Goal: Task Accomplishment & Management: Manage account settings

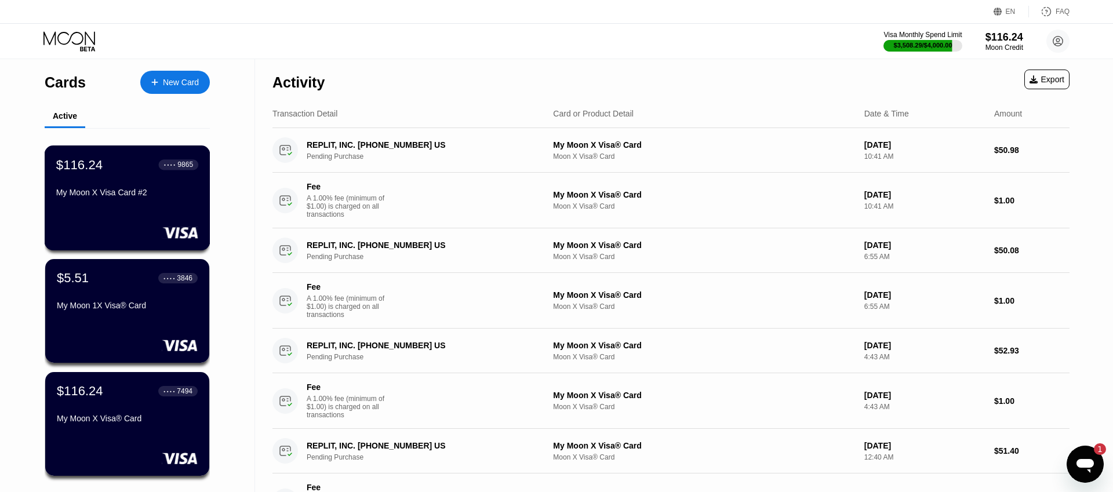
click at [151, 219] on div "$116.24 ● ● ● ● 9865 My Moon X Visa Card #2" at bounding box center [128, 197] width 166 height 105
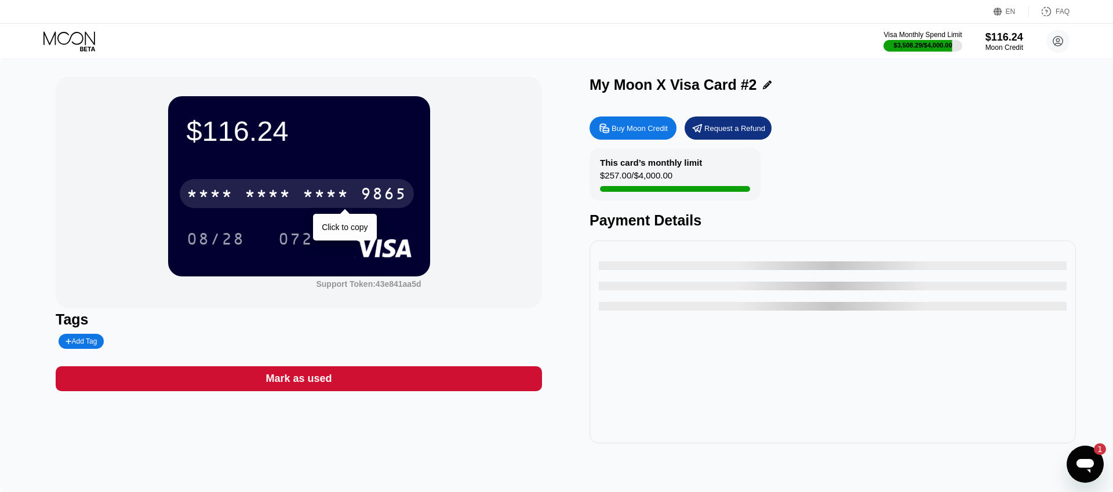
click at [320, 187] on div "* * * *" at bounding box center [325, 195] width 46 height 19
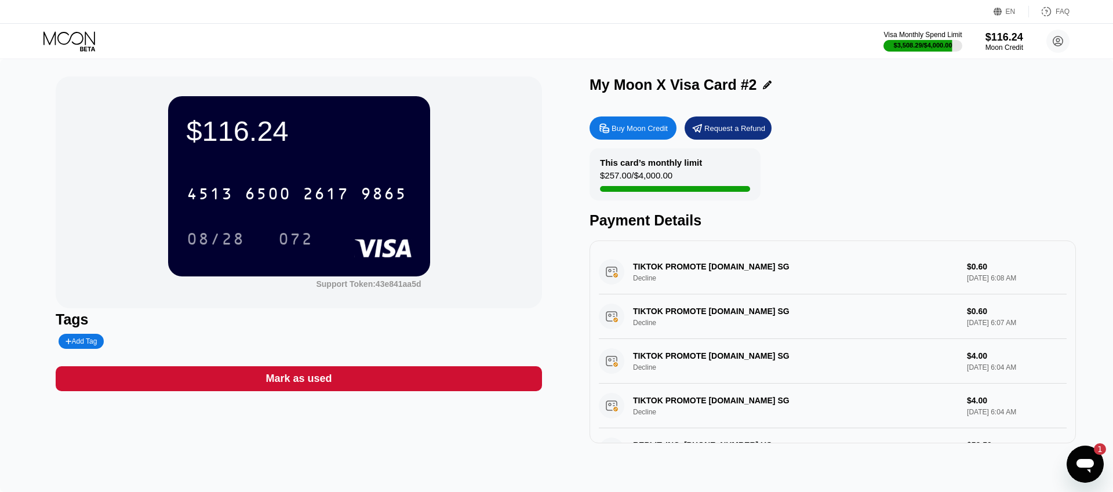
click at [76, 31] on icon at bounding box center [70, 41] width 54 height 20
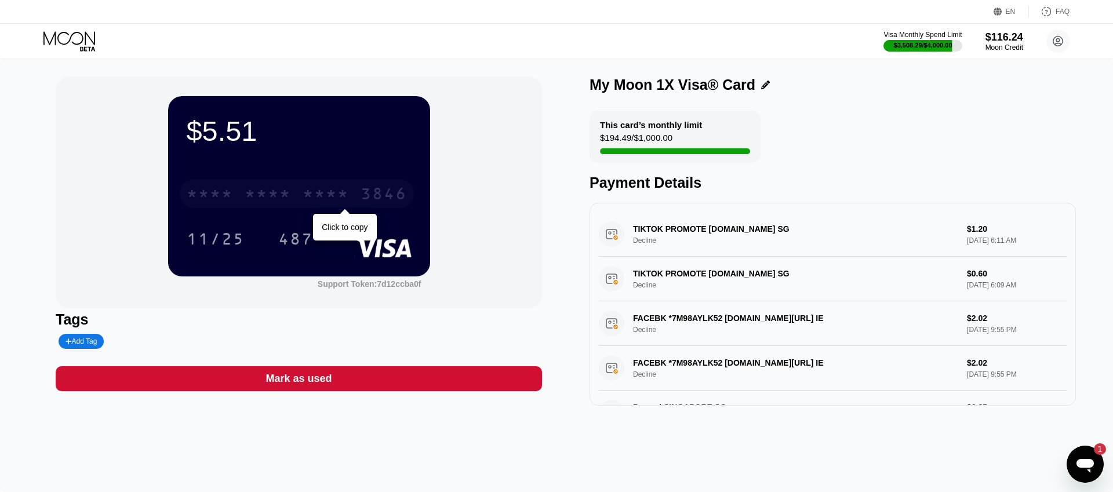
click at [400, 189] on div "3846" at bounding box center [383, 195] width 46 height 19
click at [812, 242] on div "TIKTOK PROMOTE [DOMAIN_NAME] SG Decline $1.20 [DATE] 6:11 AM" at bounding box center [833, 234] width 468 height 45
